Goal: Task Accomplishment & Management: Use online tool/utility

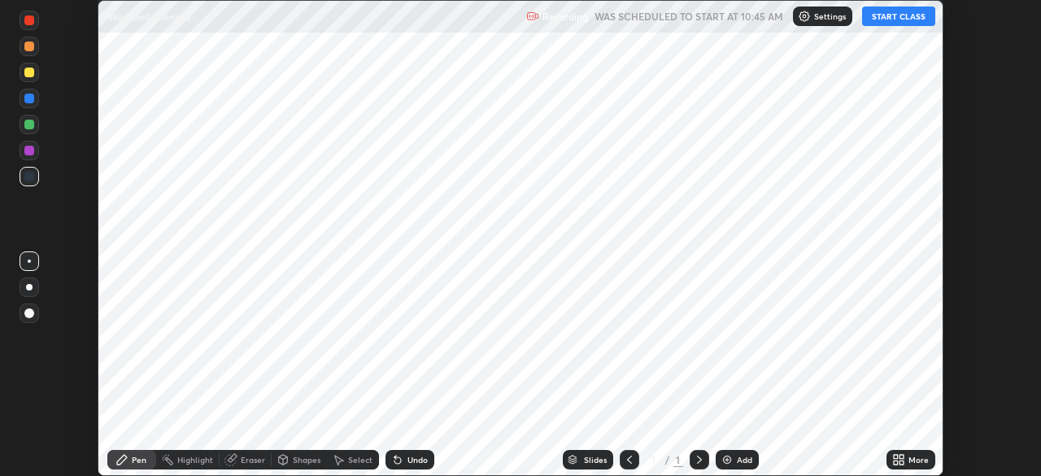
scroll to position [476, 1040]
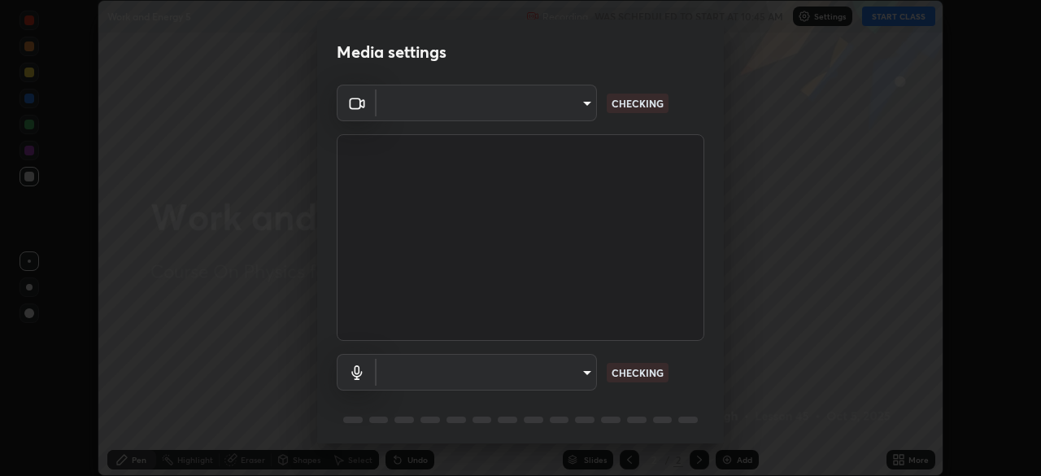
type input "4cdb2335677a50284d4d52bfea2454a8eb2b8fde0954bdd1b922a39853c109bf"
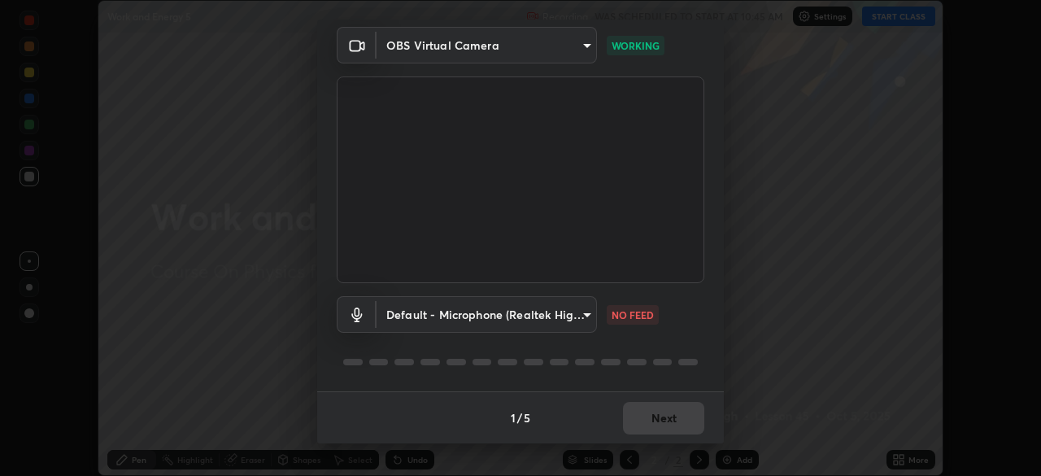
click at [580, 316] on body "Erase all Work and Energy 5 Recording WAS SCHEDULED TO START AT 10:45 AM Settin…" at bounding box center [520, 238] width 1041 height 476
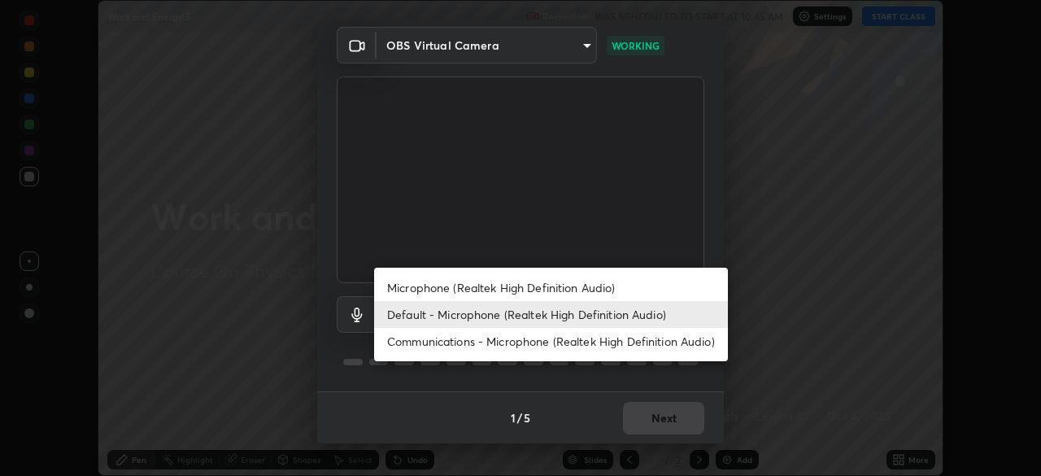
click at [550, 290] on li "Microphone (Realtek High Definition Audio)" at bounding box center [551, 287] width 354 height 27
type input "3d2aba318b8ba48f67a18f9897f0e07a3fbac0974182bc6d628830f0621feee9"
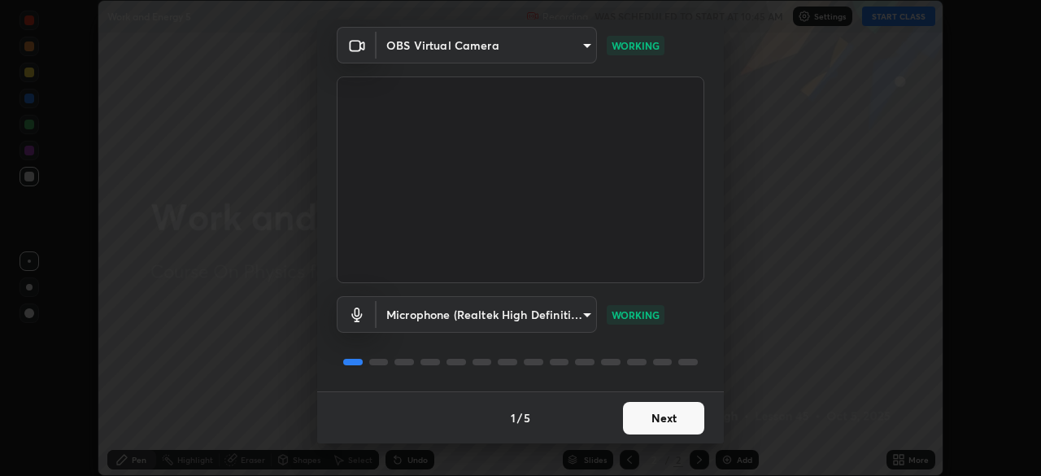
click at [669, 412] on button "Next" at bounding box center [663, 418] width 81 height 33
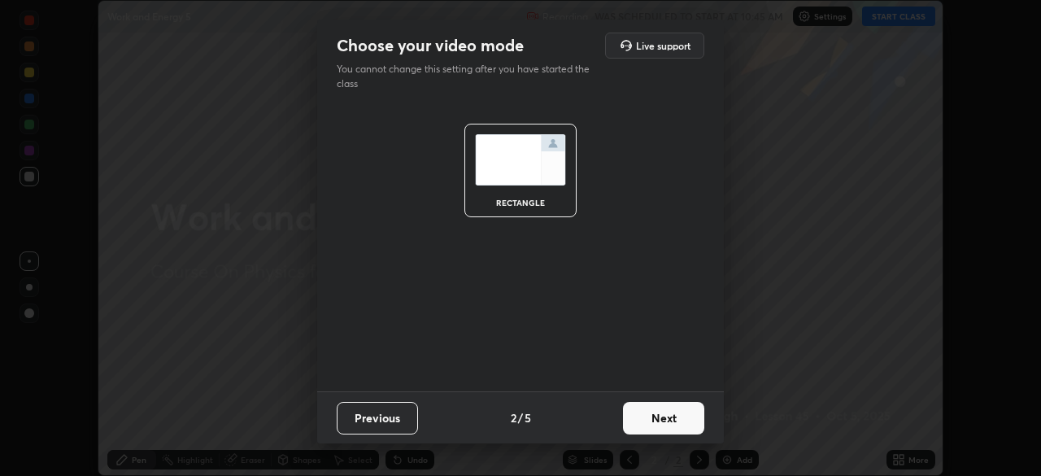
click at [669, 412] on button "Next" at bounding box center [663, 418] width 81 height 33
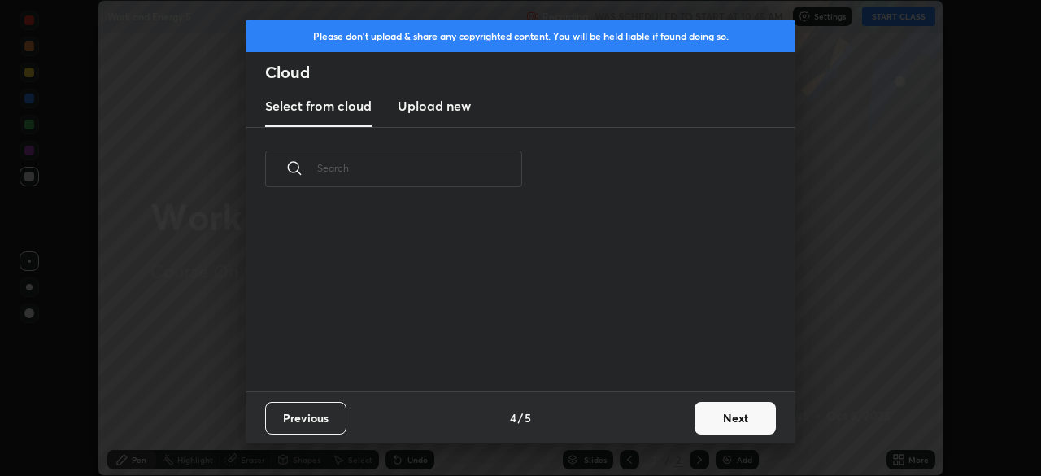
click at [676, 413] on div "Previous 4 / 5 Next" at bounding box center [521, 417] width 550 height 52
click at [739, 415] on button "Next" at bounding box center [735, 418] width 81 height 33
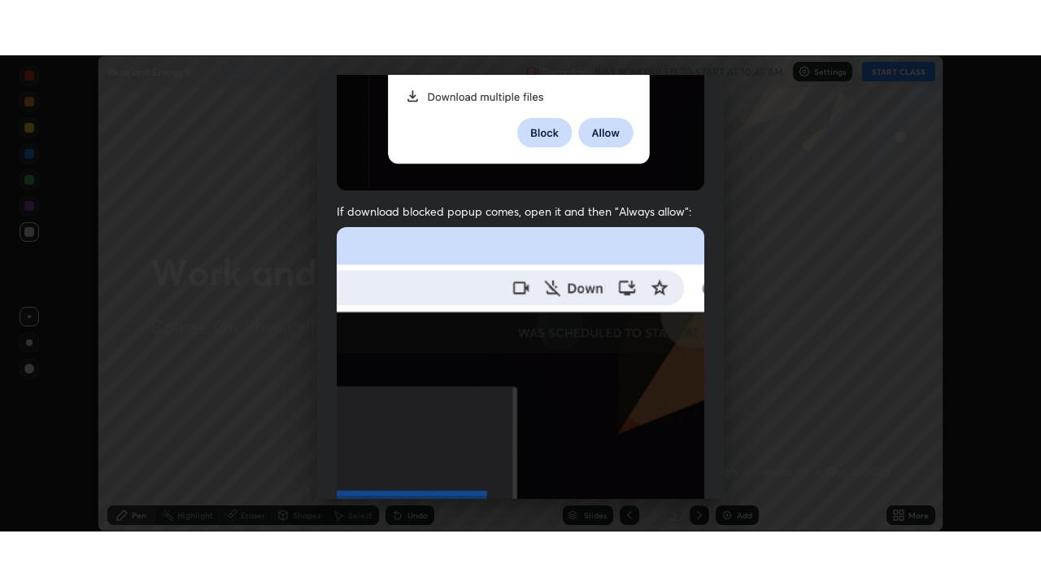
scroll to position [390, 0]
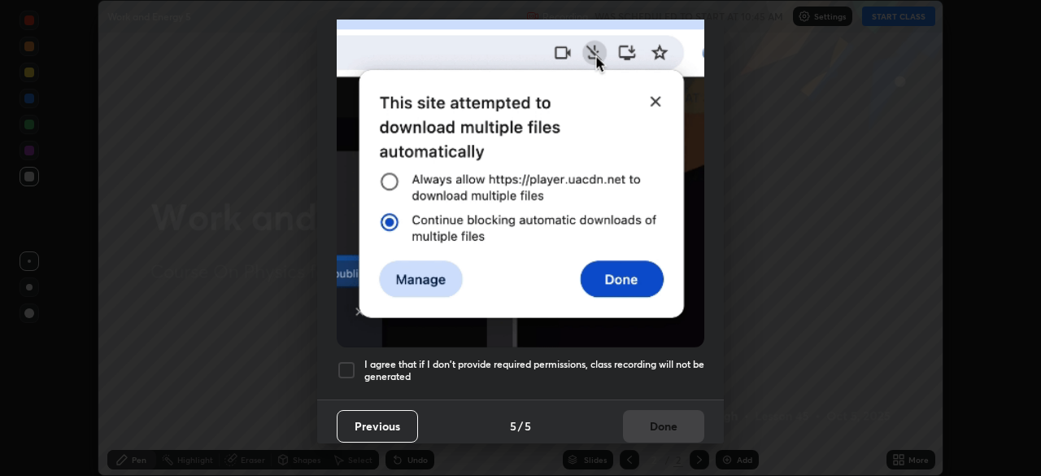
click at [342, 364] on div at bounding box center [347, 370] width 20 height 20
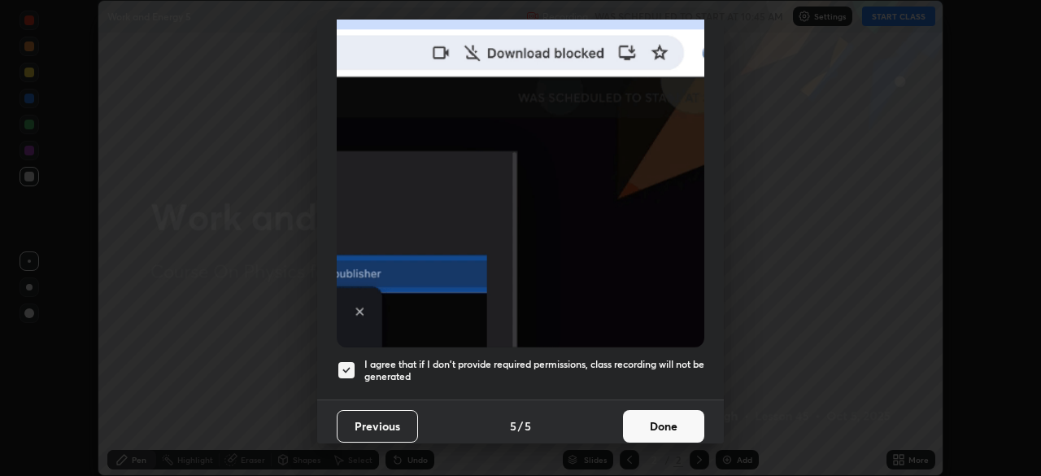
click at [661, 412] on button "Done" at bounding box center [663, 426] width 81 height 33
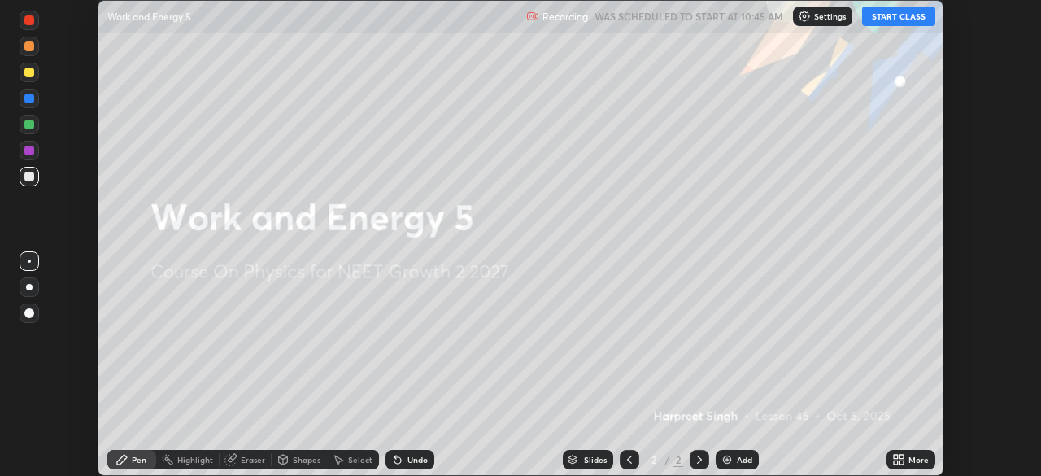
click at [899, 15] on button "START CLASS" at bounding box center [898, 17] width 73 height 20
click at [920, 459] on div "More" at bounding box center [918, 459] width 20 height 8
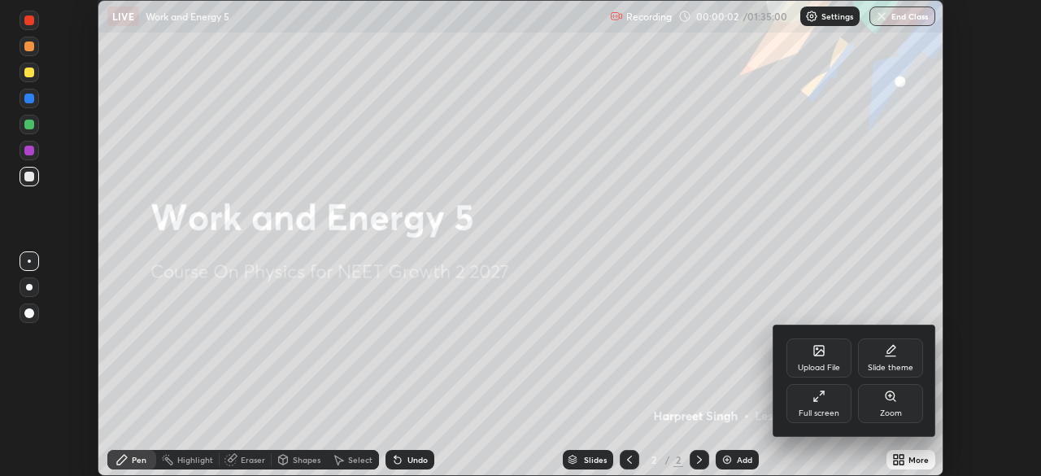
click at [822, 402] on icon at bounding box center [819, 396] width 13 height 13
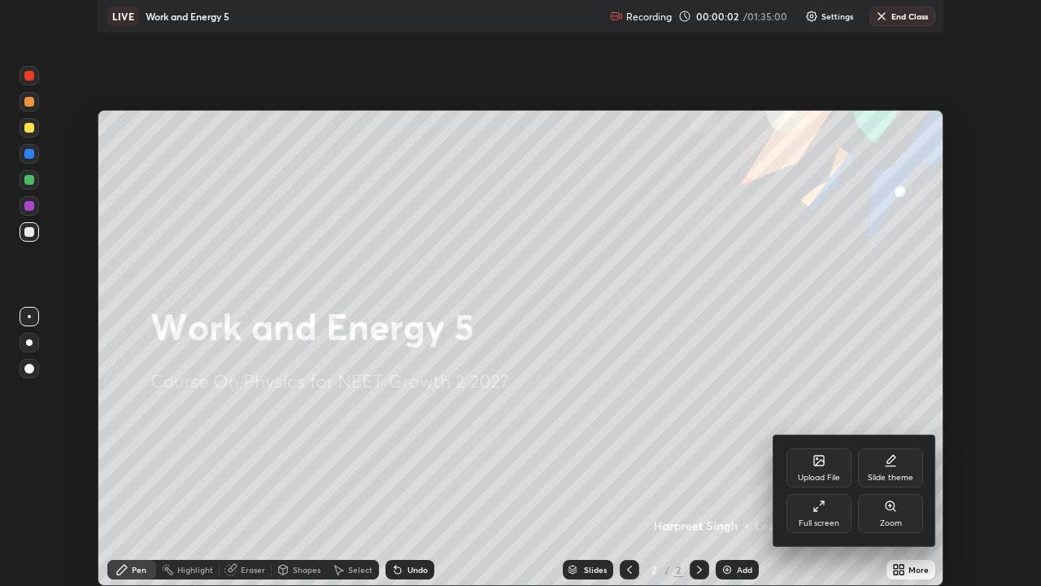
scroll to position [586, 1041]
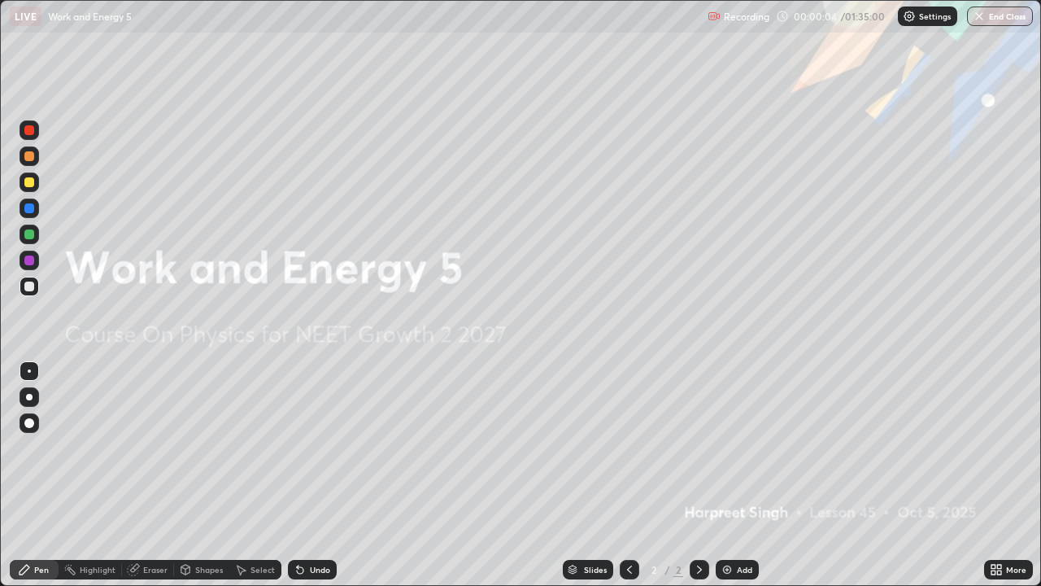
click at [743, 475] on div "Add" at bounding box center [744, 569] width 15 height 8
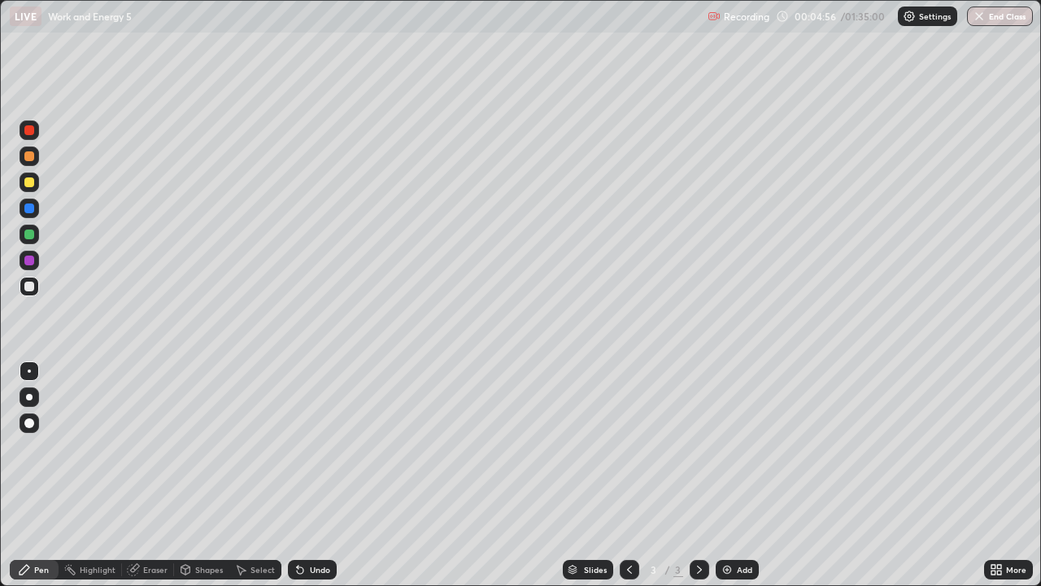
click at [738, 475] on div "Add" at bounding box center [744, 569] width 15 height 8
click at [33, 185] on div at bounding box center [29, 182] width 10 height 10
click at [33, 285] on div at bounding box center [29, 286] width 10 height 10
click at [28, 236] on div at bounding box center [29, 234] width 10 height 10
click at [744, 475] on div "Add" at bounding box center [744, 569] width 15 height 8
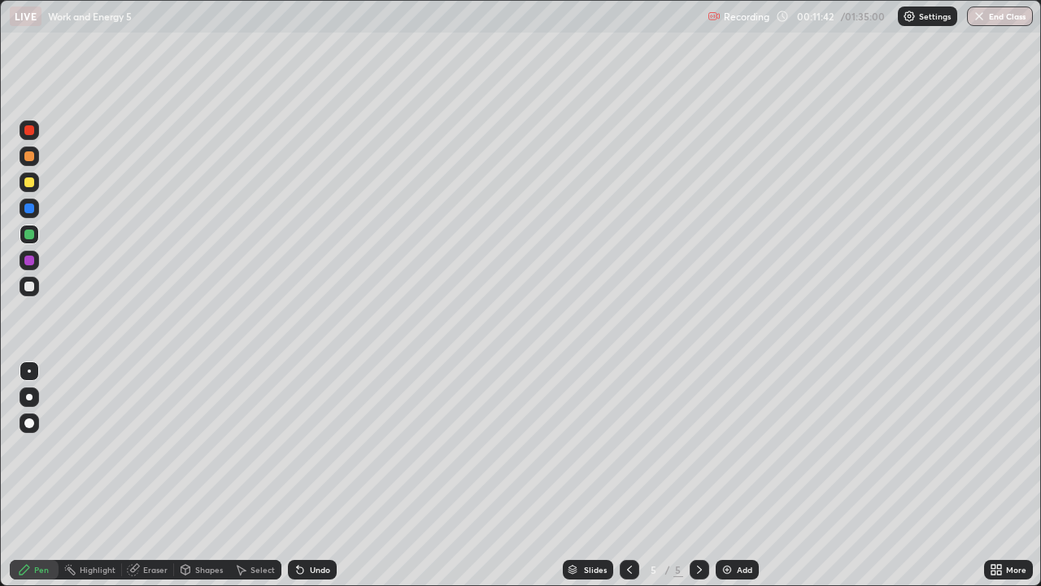
click at [28, 287] on div at bounding box center [29, 286] width 10 height 10
click at [27, 185] on div at bounding box center [29, 182] width 10 height 10
click at [157, 475] on div "Eraser" at bounding box center [155, 569] width 24 height 8
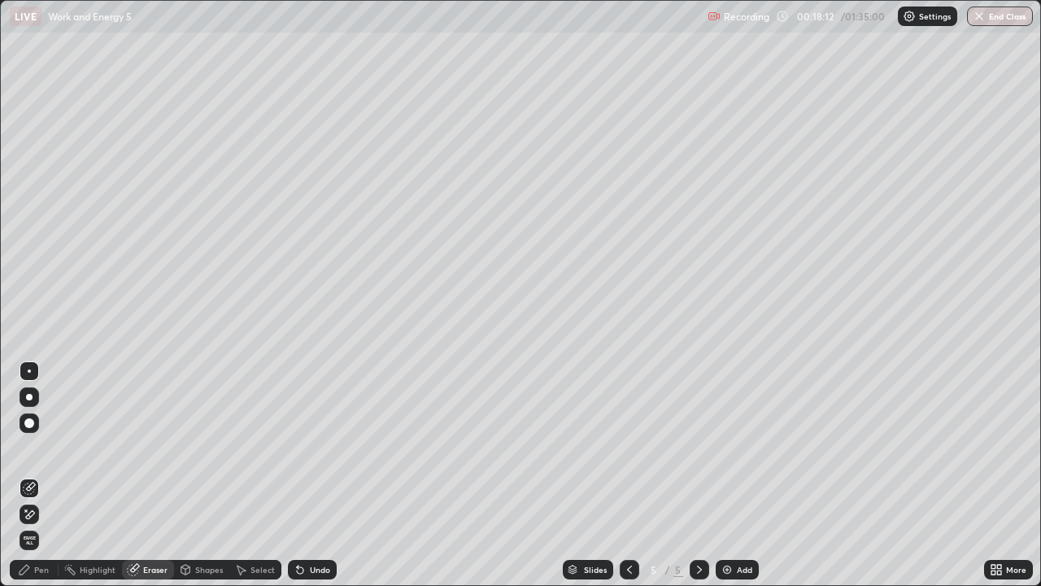
click at [38, 475] on div "Pen" at bounding box center [41, 569] width 15 height 8
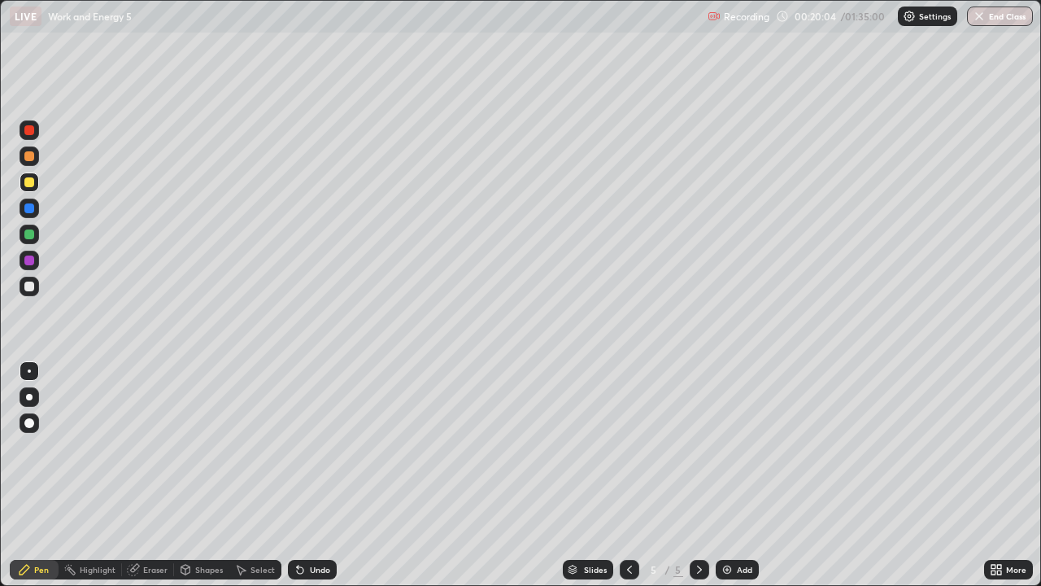
click at [740, 475] on div "Add" at bounding box center [744, 569] width 15 height 8
click at [26, 290] on div at bounding box center [29, 286] width 10 height 10
click at [28, 181] on div at bounding box center [29, 182] width 10 height 10
click at [148, 475] on div "Eraser" at bounding box center [155, 569] width 24 height 8
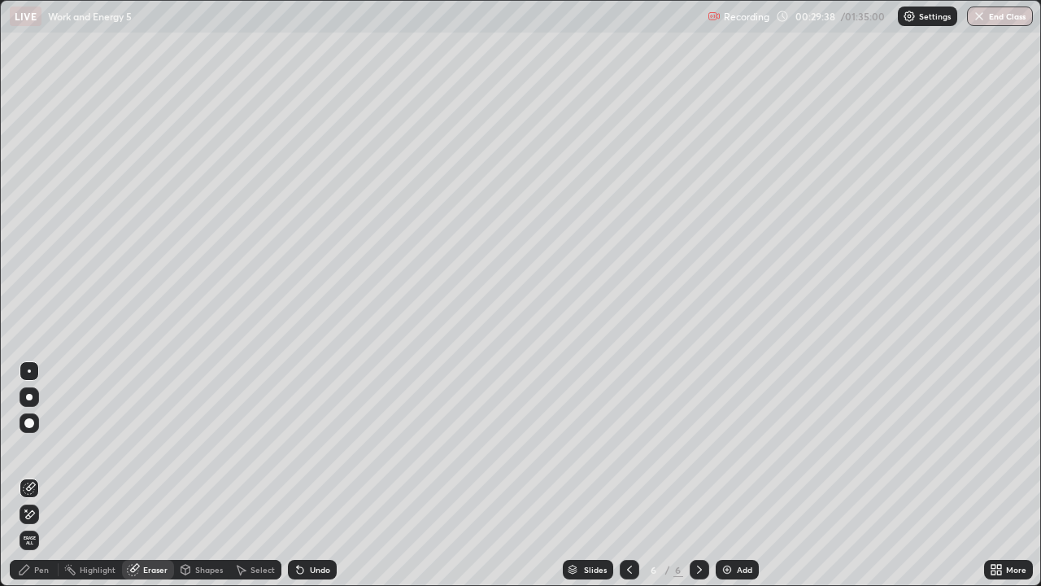
click at [43, 475] on div "Pen" at bounding box center [41, 569] width 15 height 8
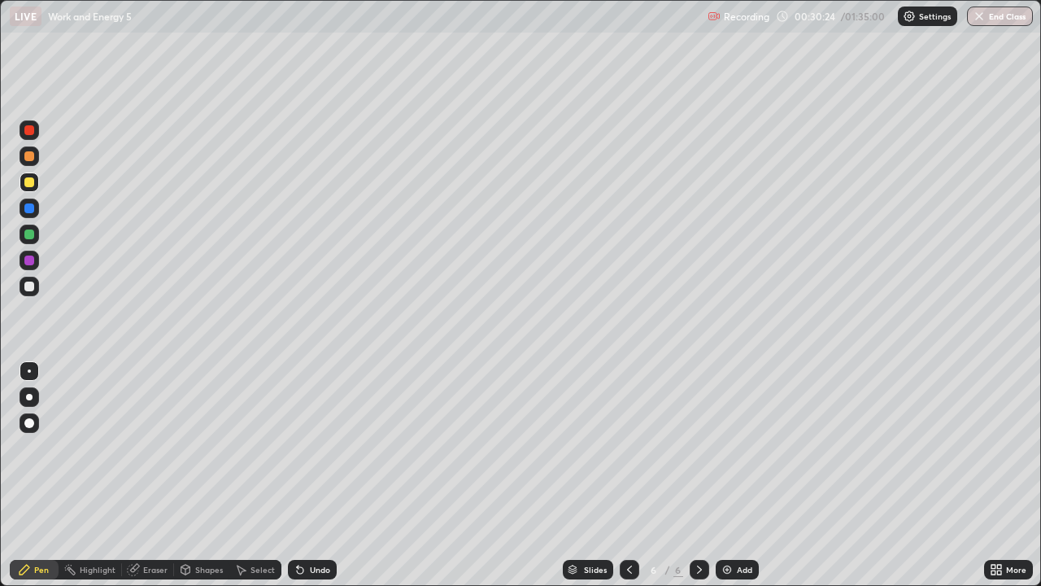
click at [33, 239] on div at bounding box center [30, 234] width 20 height 20
click at [33, 290] on div at bounding box center [29, 286] width 10 height 10
click at [744, 475] on div "Add" at bounding box center [744, 569] width 15 height 8
click at [31, 289] on div at bounding box center [29, 286] width 10 height 10
click at [151, 475] on div "Eraser" at bounding box center [155, 569] width 24 height 8
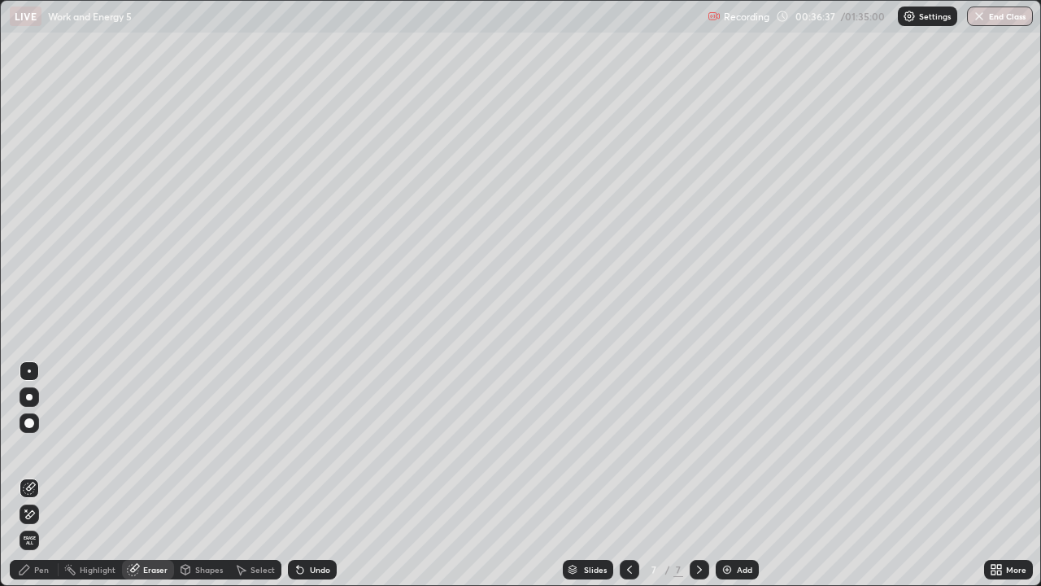
click at [41, 475] on div "Pen" at bounding box center [41, 569] width 15 height 8
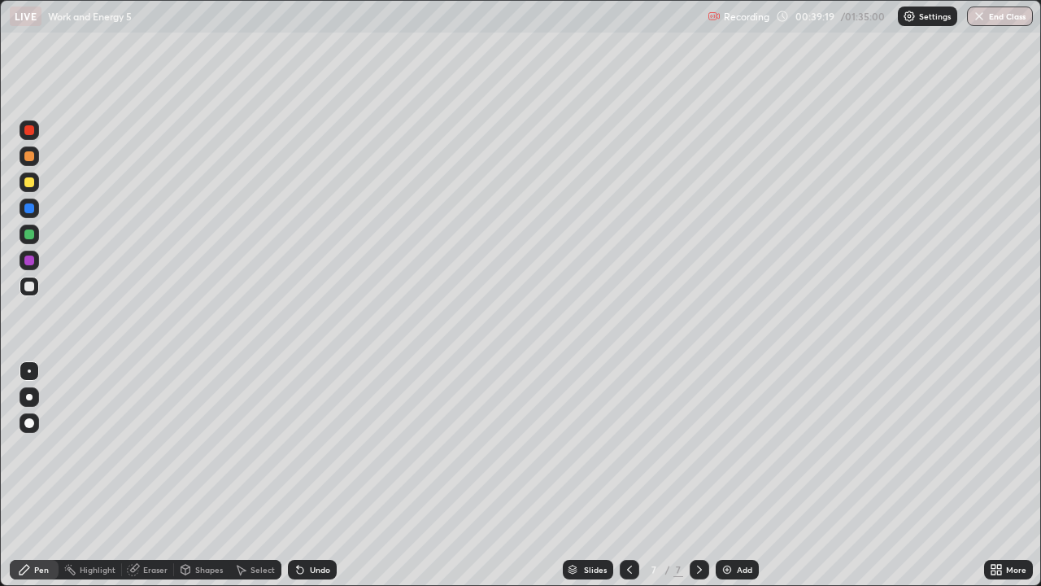
click at [28, 184] on div at bounding box center [29, 182] width 10 height 10
click at [152, 475] on div "Eraser" at bounding box center [155, 569] width 24 height 8
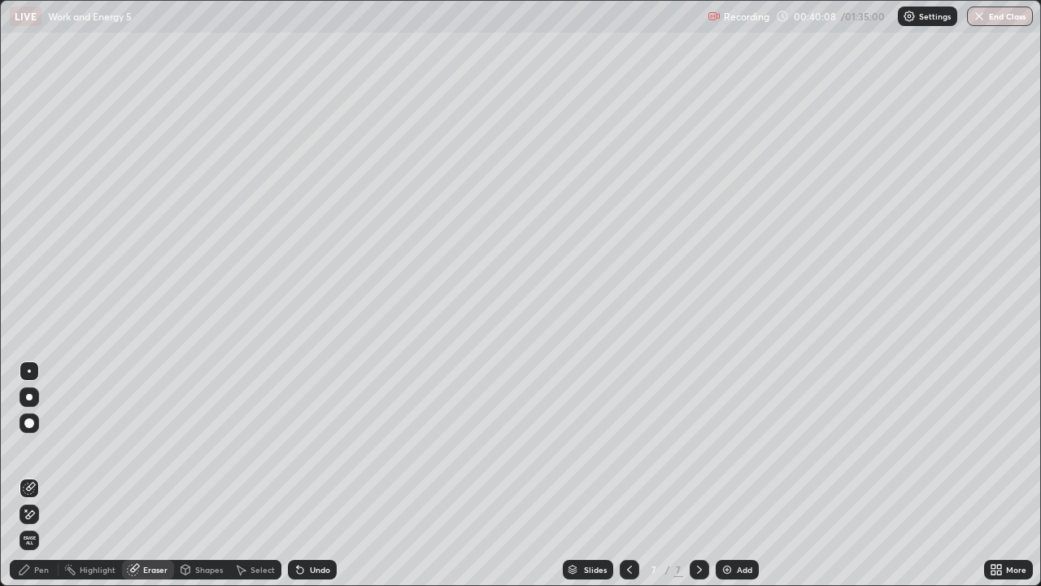
click at [50, 475] on div "Pen" at bounding box center [34, 570] width 49 height 20
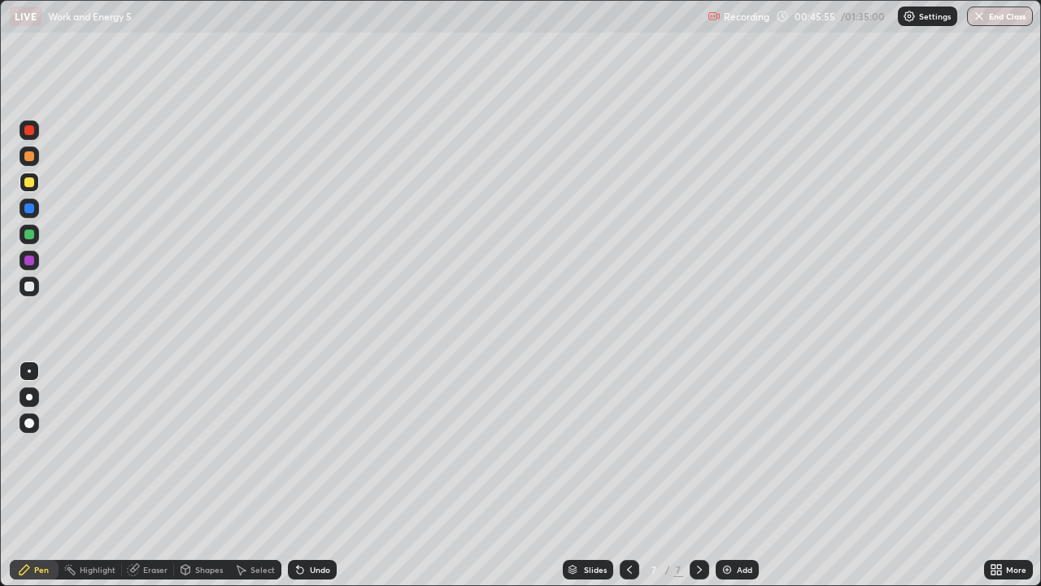
click at [740, 475] on div "Add" at bounding box center [744, 569] width 15 height 8
click at [152, 475] on div "Eraser" at bounding box center [155, 569] width 24 height 8
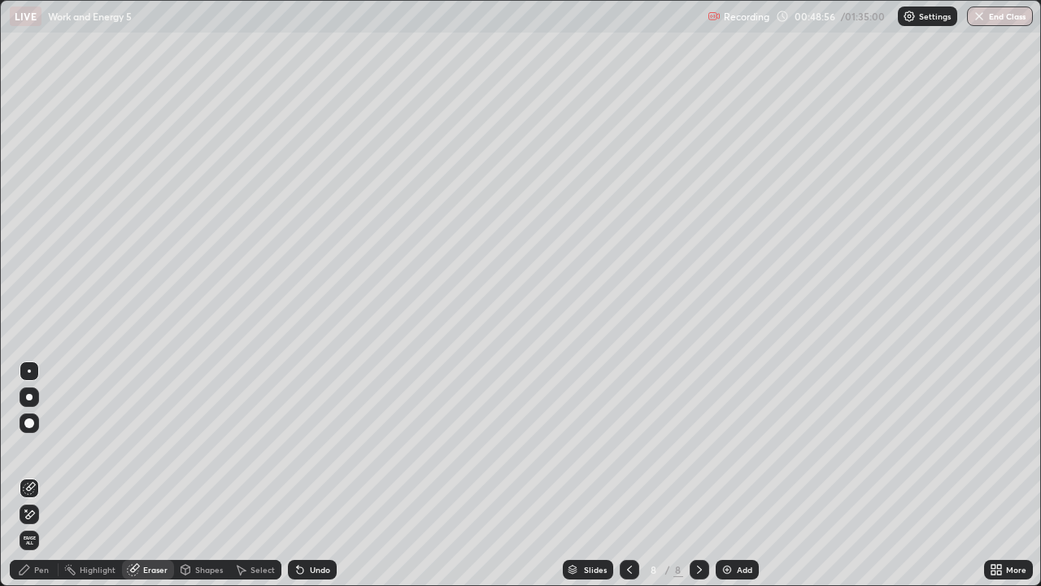
click at [40, 475] on div "Pen" at bounding box center [41, 569] width 15 height 8
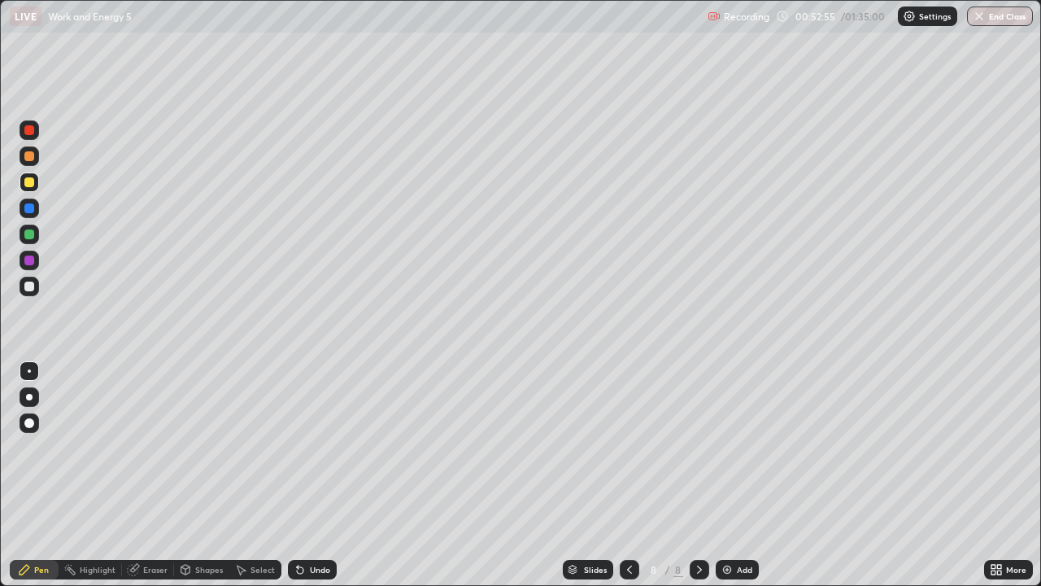
click at [733, 475] on div "Add" at bounding box center [737, 570] width 43 height 20
click at [33, 236] on div at bounding box center [29, 234] width 10 height 10
click at [30, 424] on div at bounding box center [29, 423] width 10 height 10
click at [26, 371] on div at bounding box center [30, 371] width 20 height 20
click at [28, 285] on div at bounding box center [29, 286] width 10 height 10
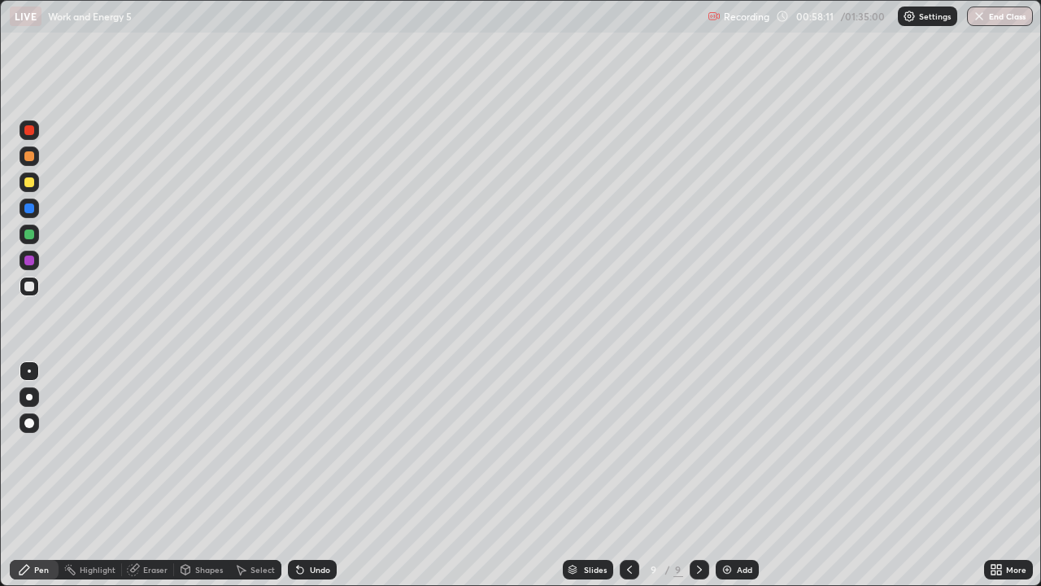
click at [33, 237] on div at bounding box center [30, 234] width 20 height 20
click at [28, 294] on div at bounding box center [30, 287] width 20 height 20
click at [143, 475] on div "Eraser" at bounding box center [155, 569] width 24 height 8
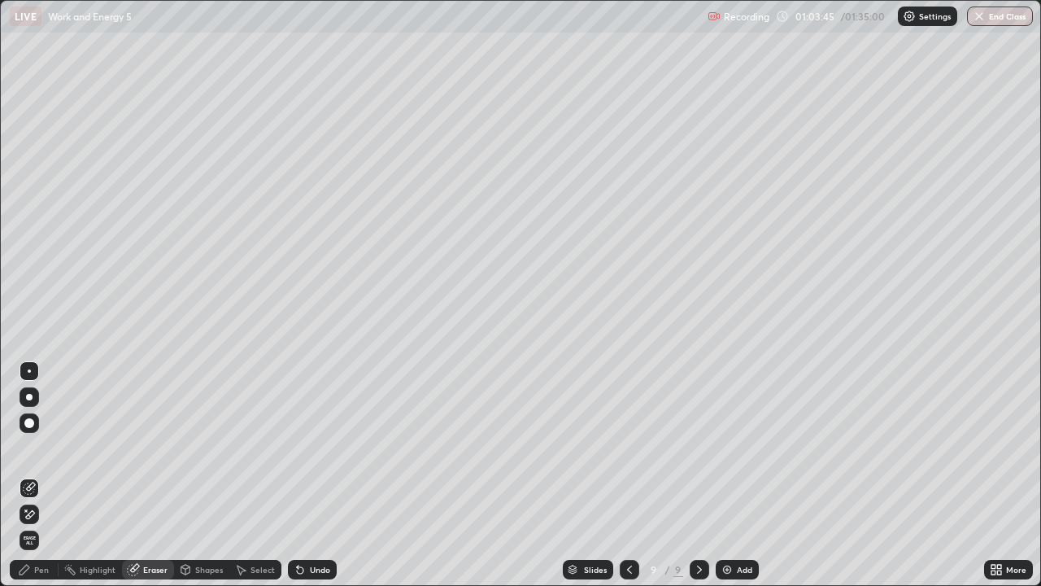
click at [42, 475] on div "Pen" at bounding box center [41, 569] width 15 height 8
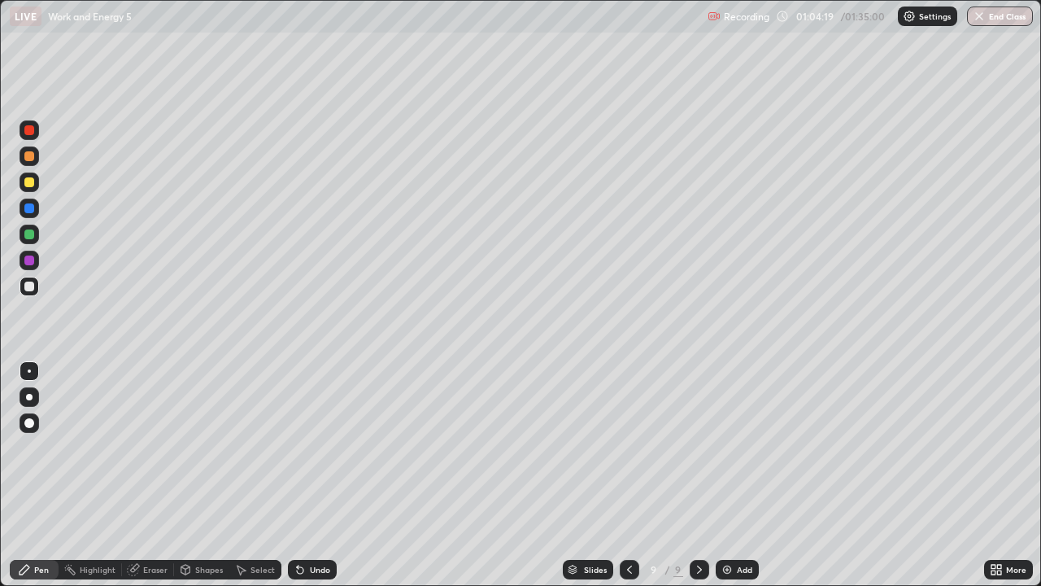
click at [732, 475] on div "Add" at bounding box center [737, 570] width 43 height 20
click at [33, 186] on div at bounding box center [30, 182] width 20 height 20
click at [142, 475] on div "Eraser" at bounding box center [148, 570] width 52 height 20
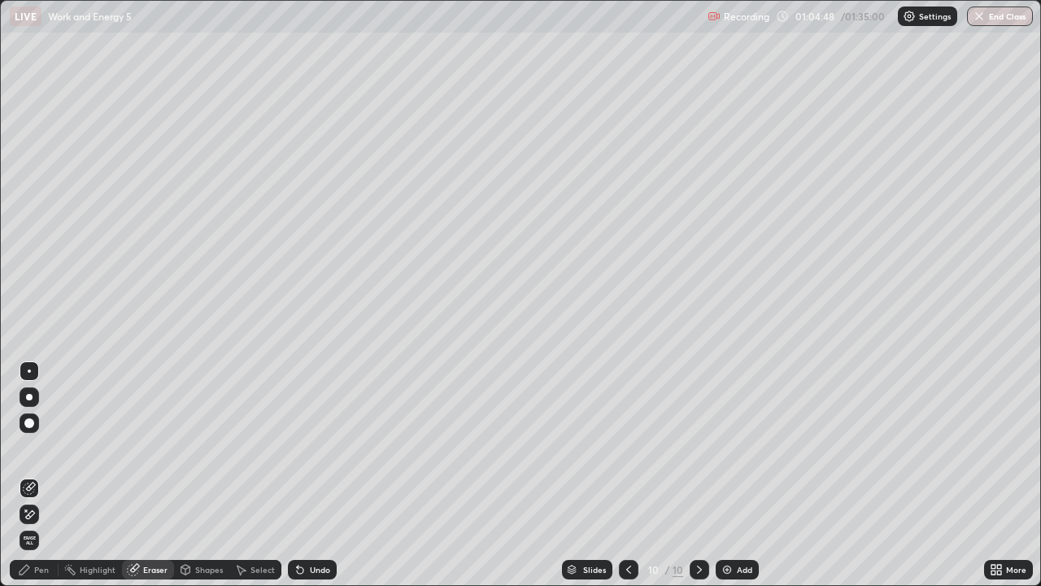
click at [27, 475] on icon at bounding box center [25, 569] width 10 height 10
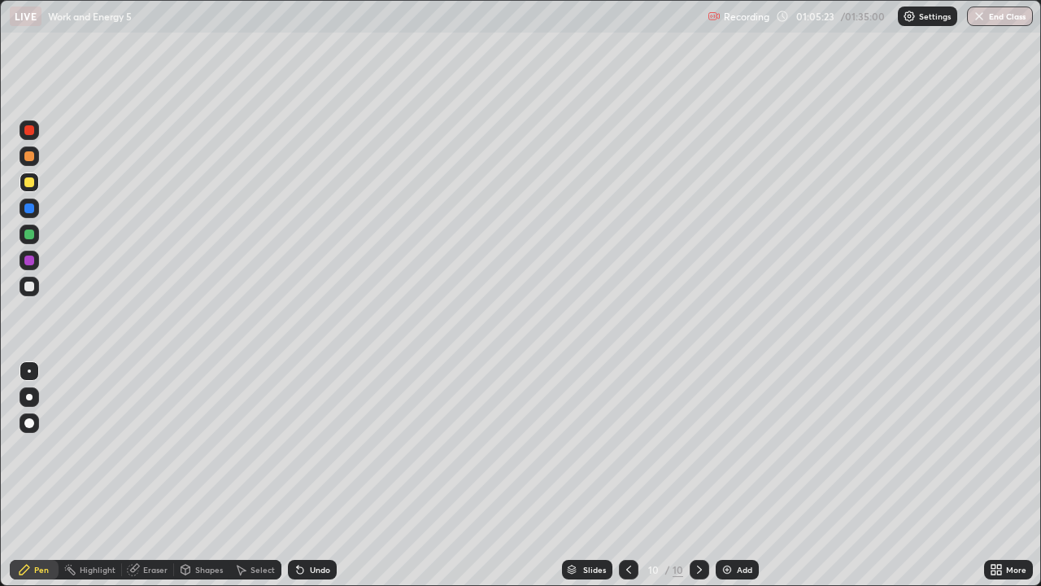
click at [26, 285] on div at bounding box center [29, 286] width 10 height 10
click at [30, 181] on div at bounding box center [29, 182] width 10 height 10
click at [29, 290] on div at bounding box center [29, 286] width 10 height 10
click at [28, 209] on div at bounding box center [29, 208] width 10 height 10
click at [31, 285] on div at bounding box center [29, 286] width 10 height 10
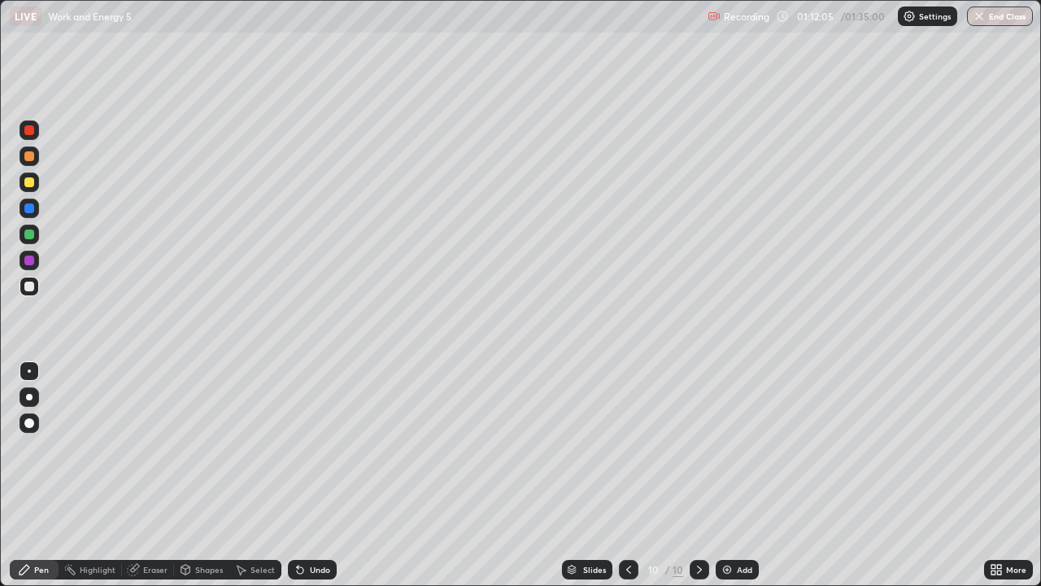
click at [159, 475] on div "Eraser" at bounding box center [155, 569] width 24 height 8
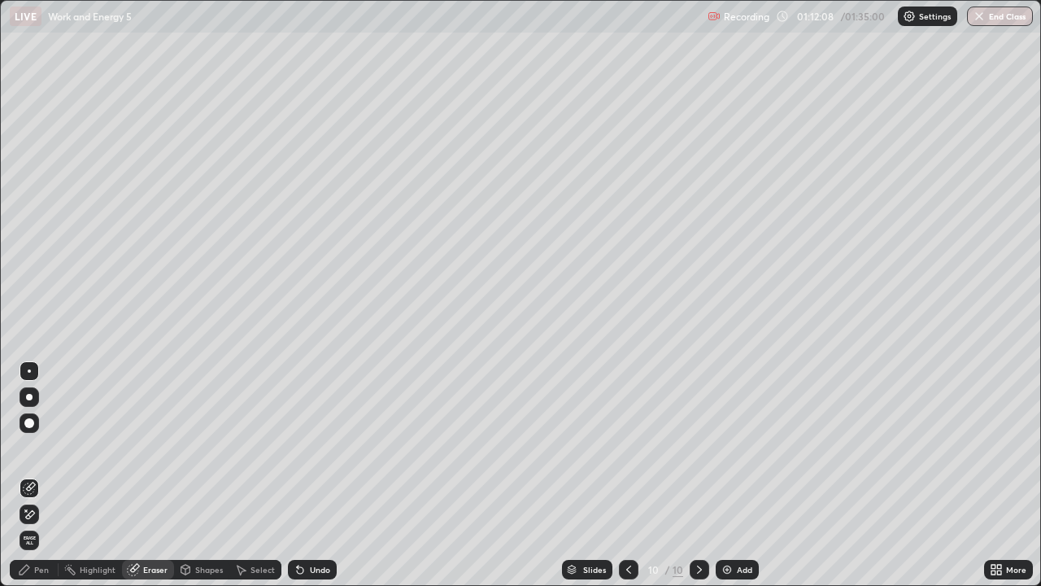
click at [42, 475] on div "Pen" at bounding box center [41, 569] width 15 height 8
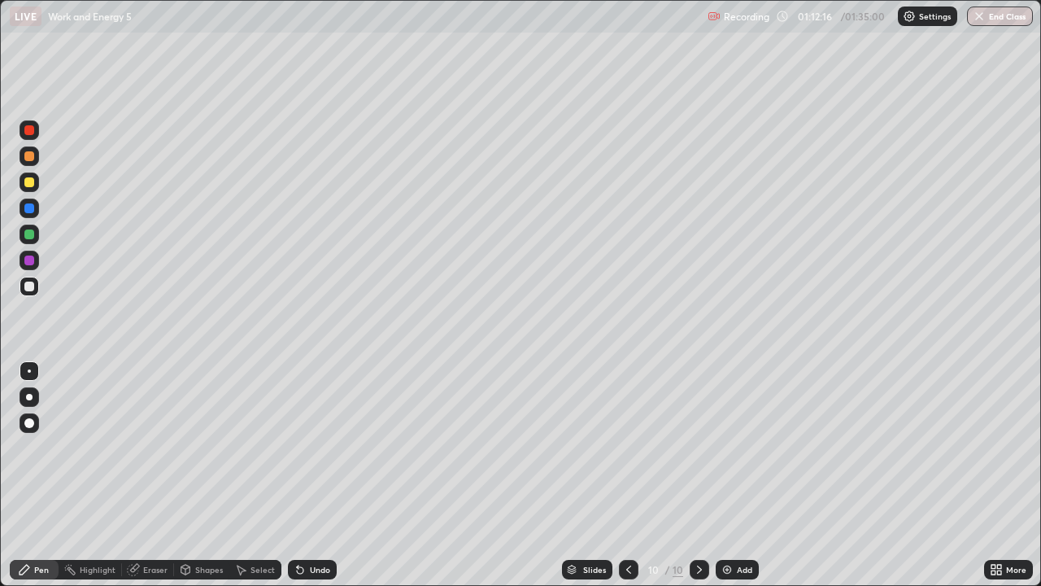
click at [31, 208] on div at bounding box center [29, 208] width 10 height 10
click at [28, 292] on div at bounding box center [30, 287] width 20 height 20
click at [29, 182] on div at bounding box center [29, 182] width 10 height 10
click at [31, 289] on div at bounding box center [29, 286] width 10 height 10
click at [34, 236] on div at bounding box center [30, 234] width 20 height 20
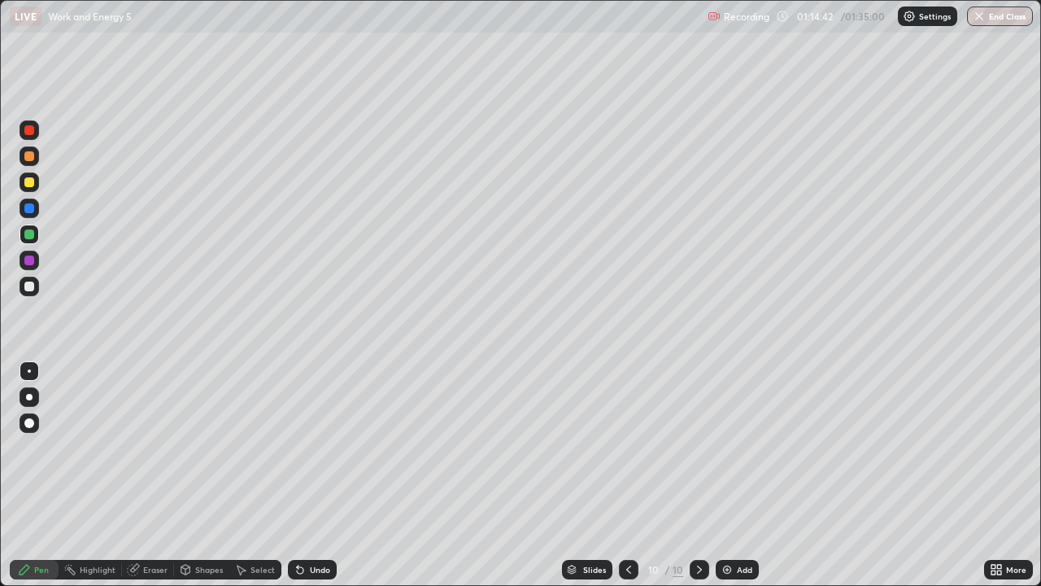
click at [738, 475] on div "Add" at bounding box center [744, 569] width 15 height 8
click at [28, 290] on div at bounding box center [29, 286] width 10 height 10
click at [153, 475] on div "Eraser" at bounding box center [155, 569] width 24 height 8
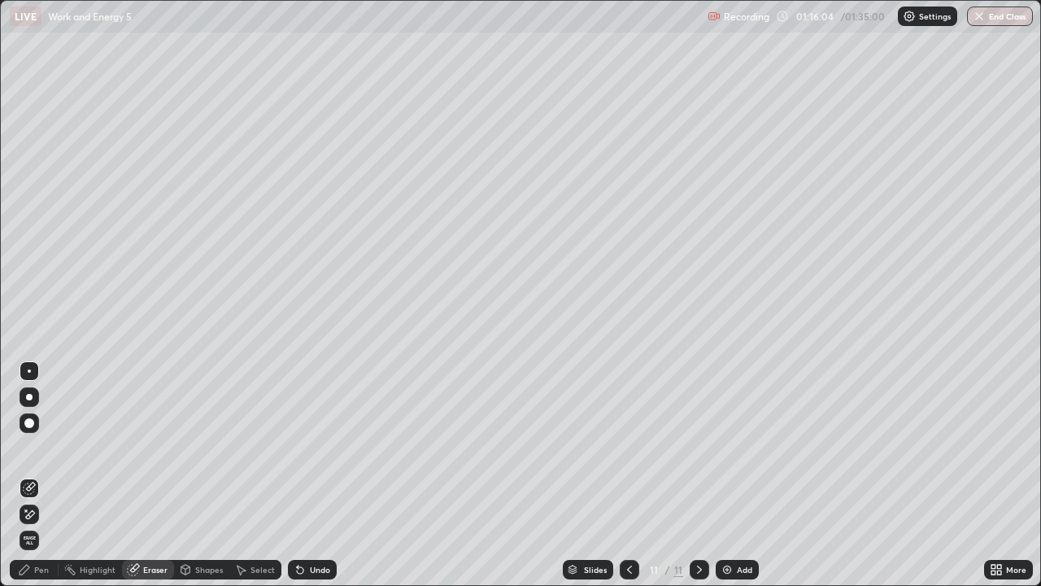
click at [47, 475] on div "Pen" at bounding box center [41, 569] width 15 height 8
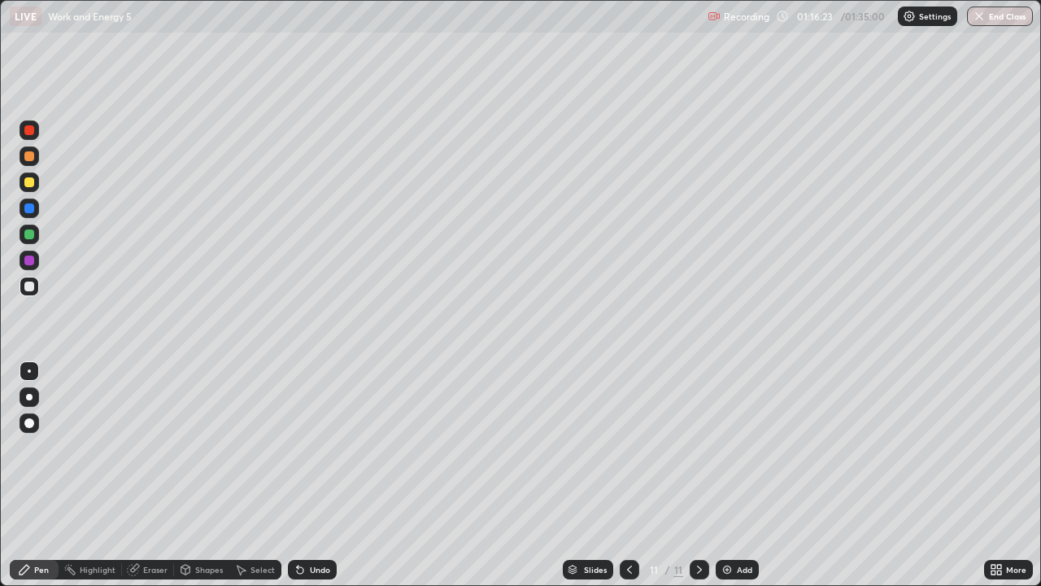
click at [149, 475] on div "Eraser" at bounding box center [155, 569] width 24 height 8
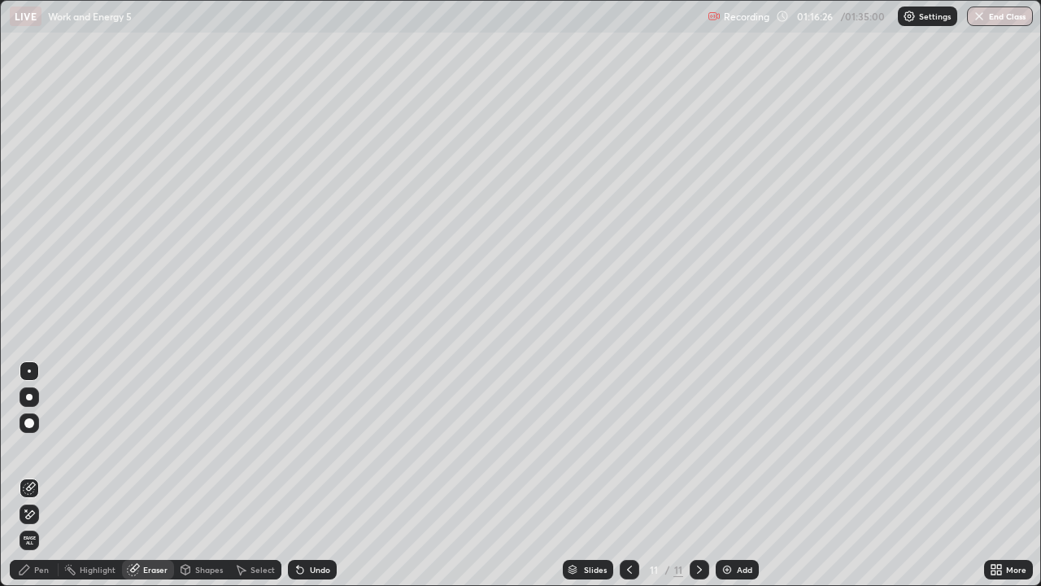
click at [46, 475] on div "Pen" at bounding box center [41, 569] width 15 height 8
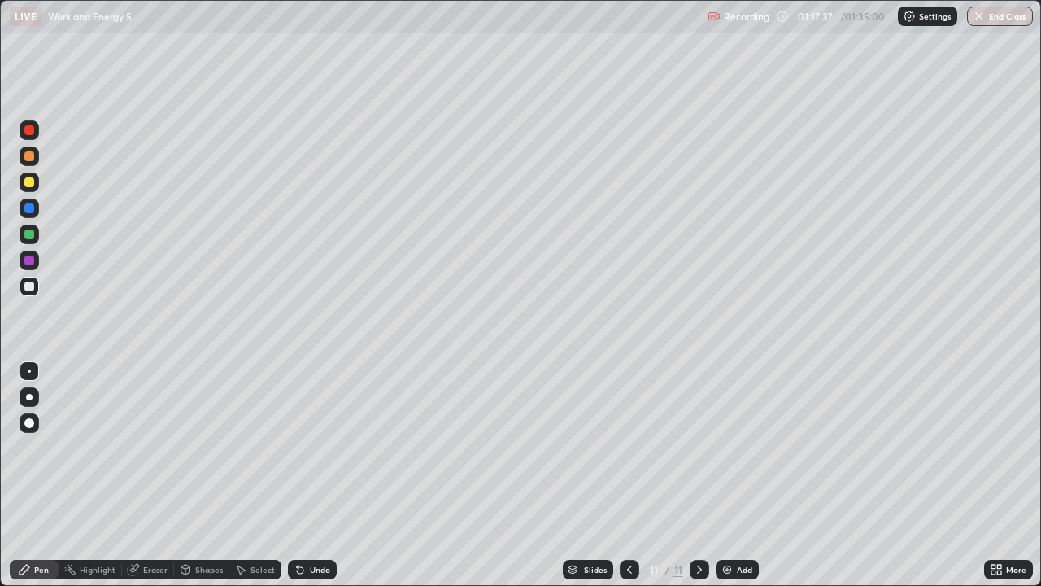
click at [30, 186] on div at bounding box center [29, 182] width 10 height 10
click at [29, 288] on div at bounding box center [29, 286] width 10 height 10
click at [31, 184] on div at bounding box center [29, 182] width 10 height 10
click at [28, 153] on div at bounding box center [29, 156] width 10 height 10
click at [28, 285] on div at bounding box center [29, 286] width 10 height 10
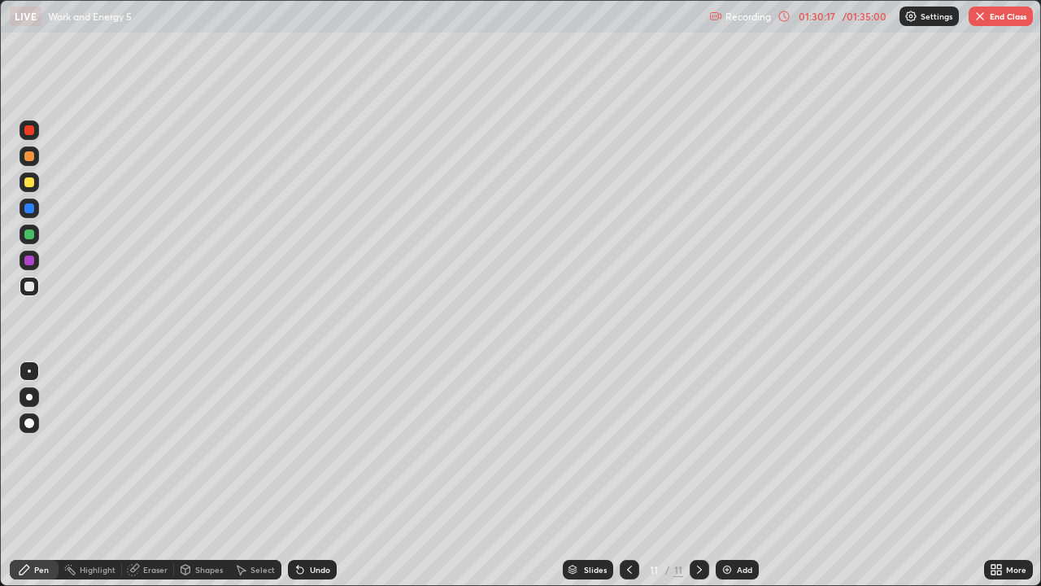
click at [997, 19] on button "End Class" at bounding box center [1001, 17] width 64 height 20
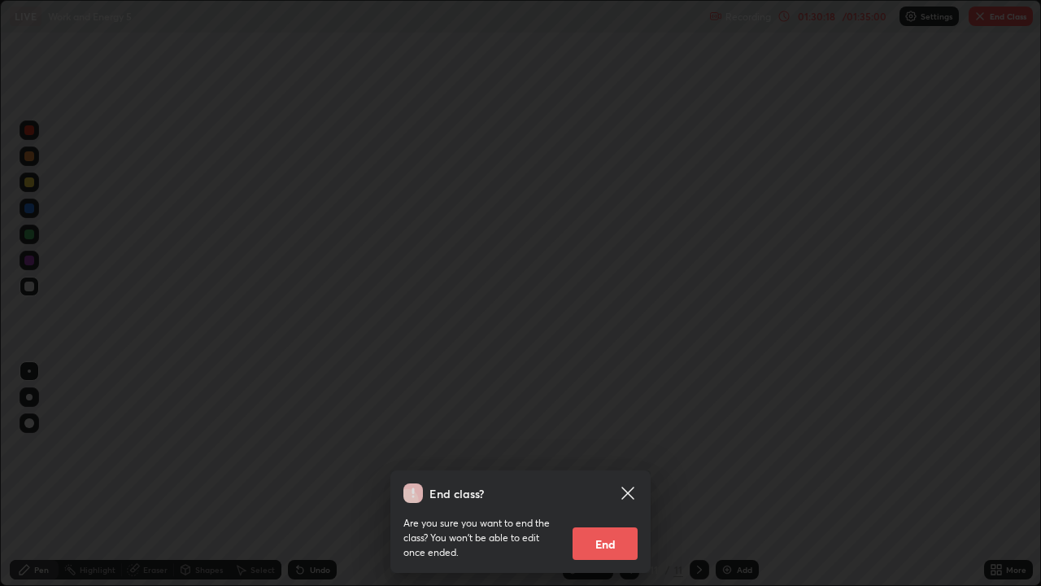
click at [607, 475] on button "End" at bounding box center [605, 543] width 65 height 33
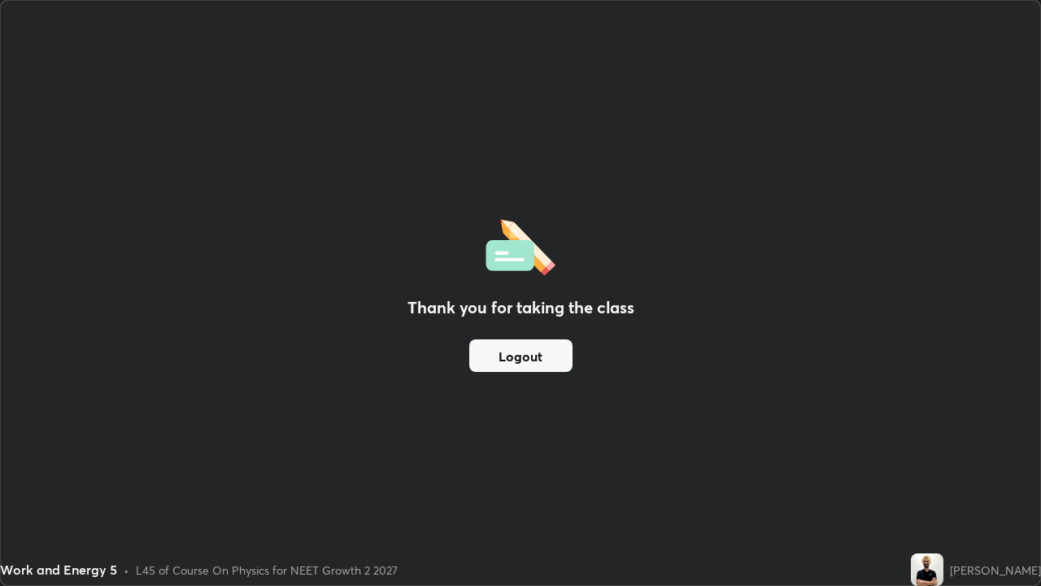
click at [525, 357] on button "Logout" at bounding box center [520, 355] width 103 height 33
